Goal: Task Accomplishment & Management: Use online tool/utility

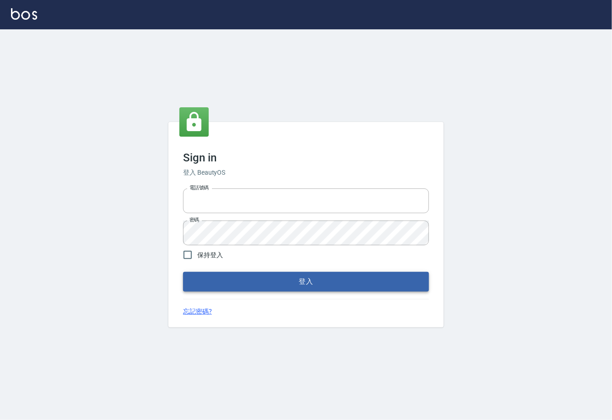
type input "0225929166"
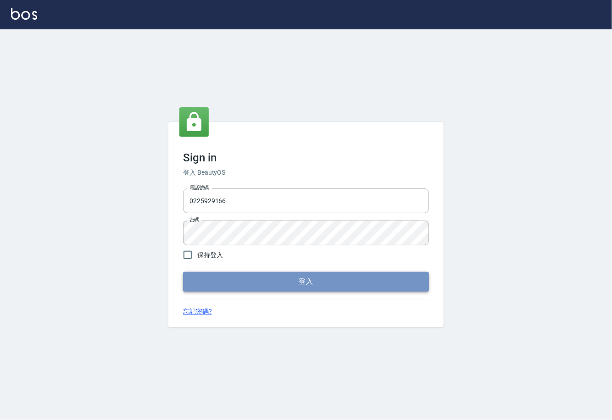
click at [255, 276] on button "登入" at bounding box center [306, 281] width 246 height 19
click at [255, 276] on form "電話號碼 [PHONE_NUMBER] 電話號碼 密碼 密碼 保持登入 登入" at bounding box center [306, 238] width 246 height 106
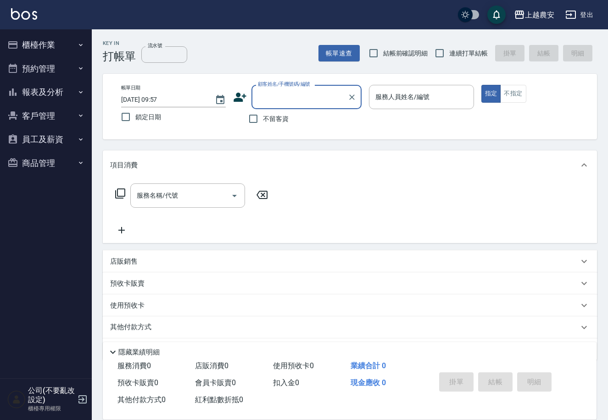
click at [77, 41] on icon "button" at bounding box center [80, 44] width 7 height 7
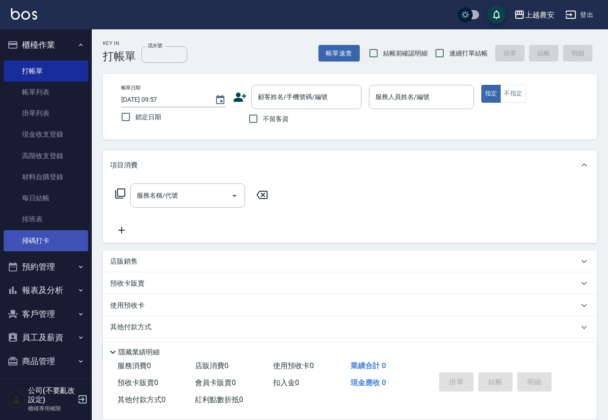
click at [42, 244] on link "掃碼打卡" at bounding box center [46, 240] width 84 height 21
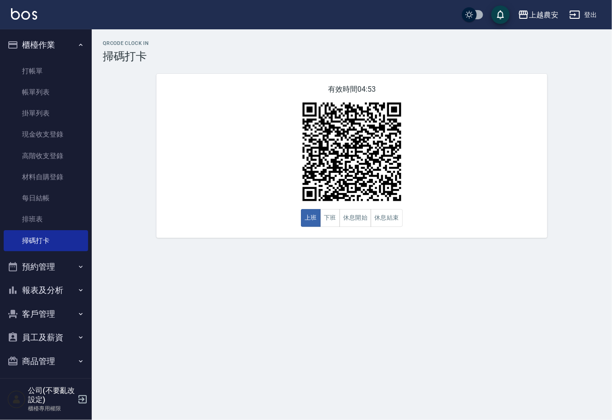
scroll to position [5, 0]
